Goal: Complete application form: Complete application form

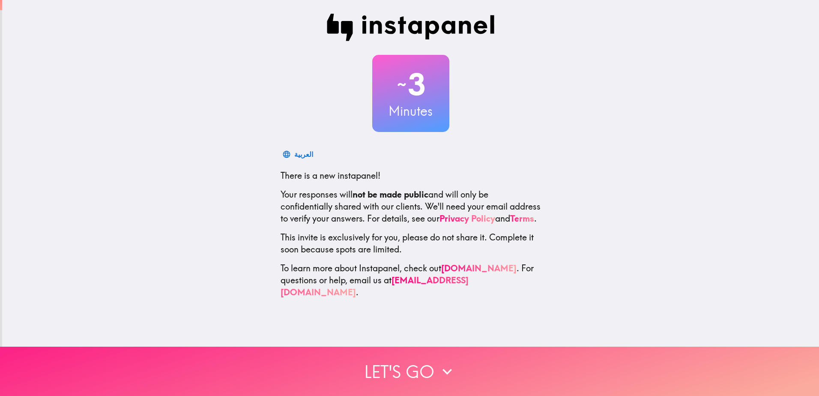
click at [442, 368] on icon "button" at bounding box center [446, 371] width 9 height 6
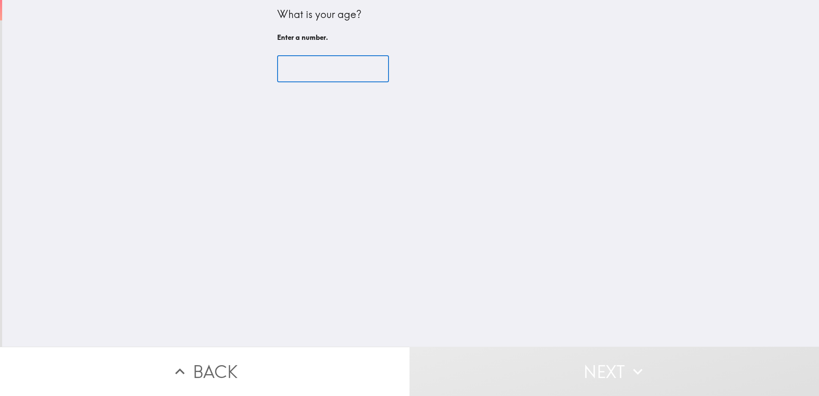
click at [286, 69] on input "number" at bounding box center [333, 69] width 112 height 27
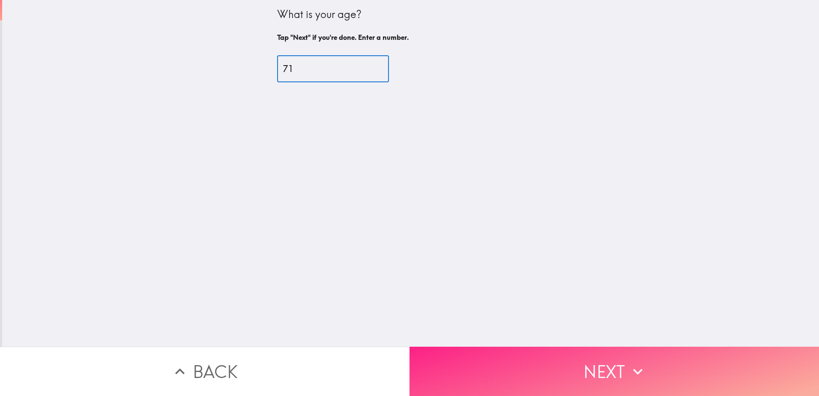
type input "71"
click at [605, 357] on button "Next" at bounding box center [613, 370] width 409 height 49
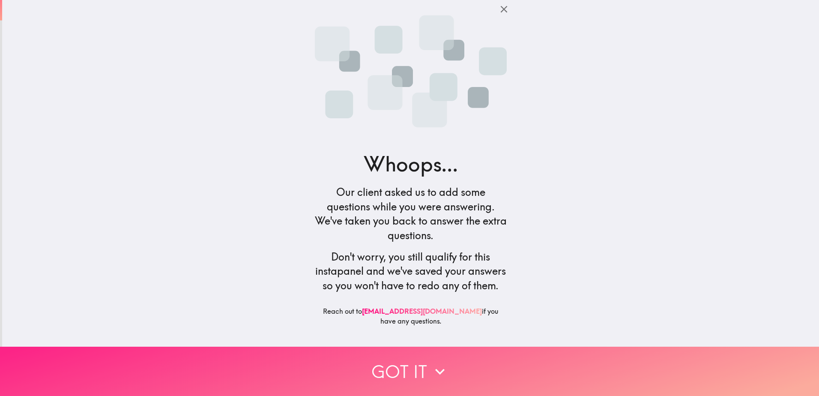
click at [436, 364] on icon "button" at bounding box center [439, 371] width 19 height 19
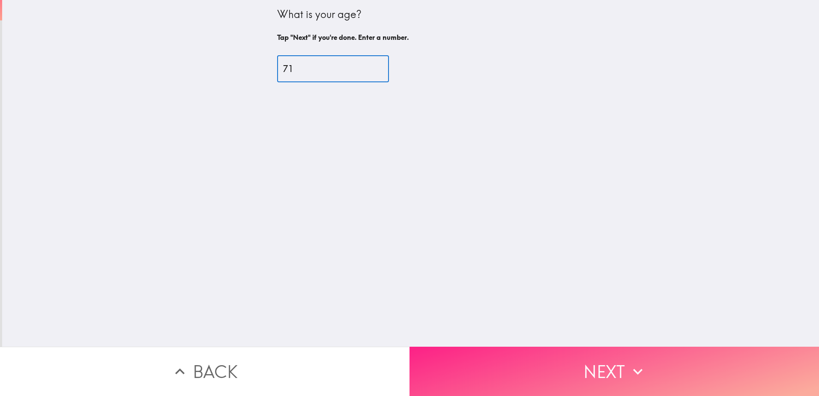
click at [603, 358] on button "Next" at bounding box center [613, 370] width 409 height 49
